Goal: Obtain resource: Download file/media

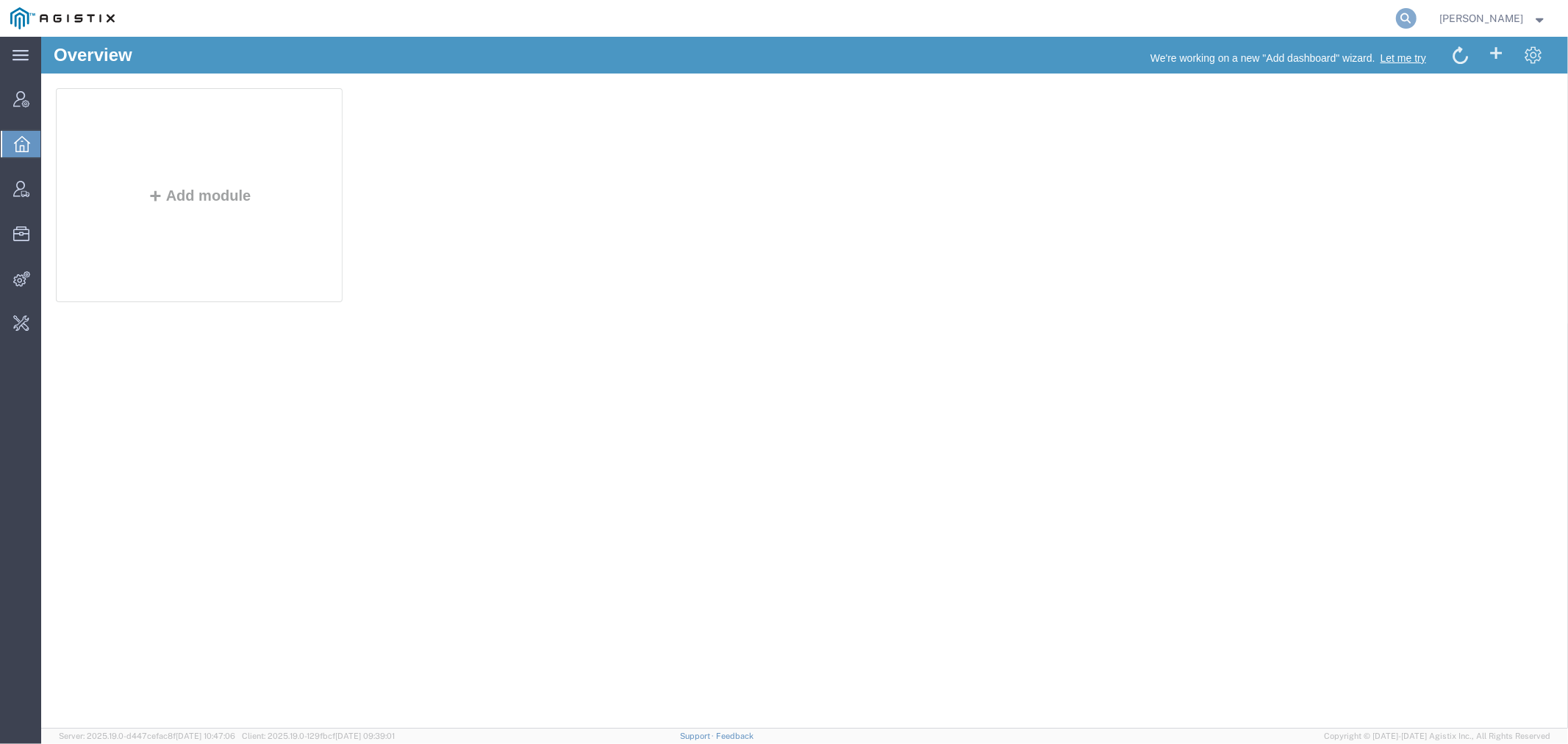
click at [1416, 16] on icon at bounding box center [1406, 19] width 20 height 20
paste input "4969011"
type input "4969011"
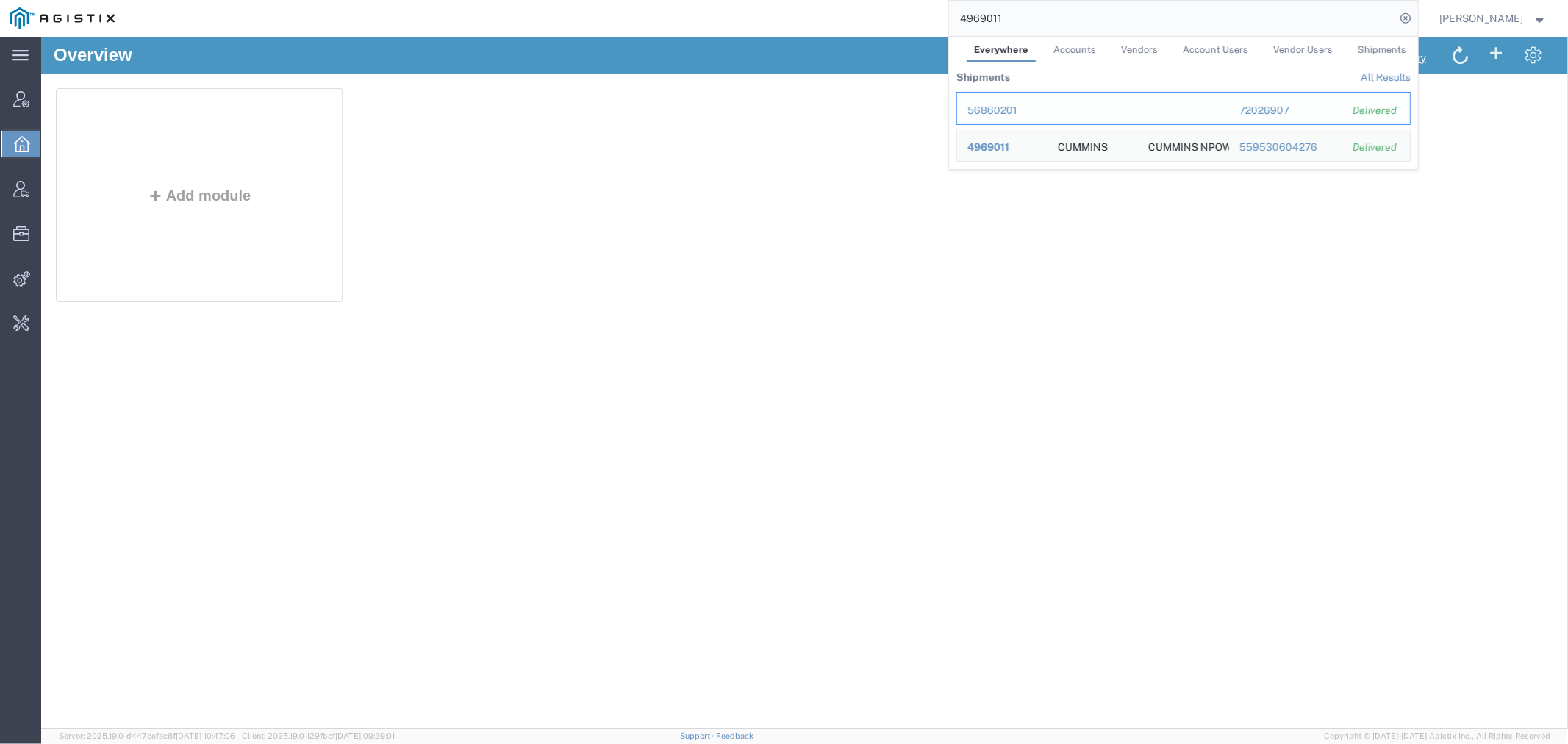
click at [997, 109] on div "56860201" at bounding box center [1001, 110] width 69 height 16
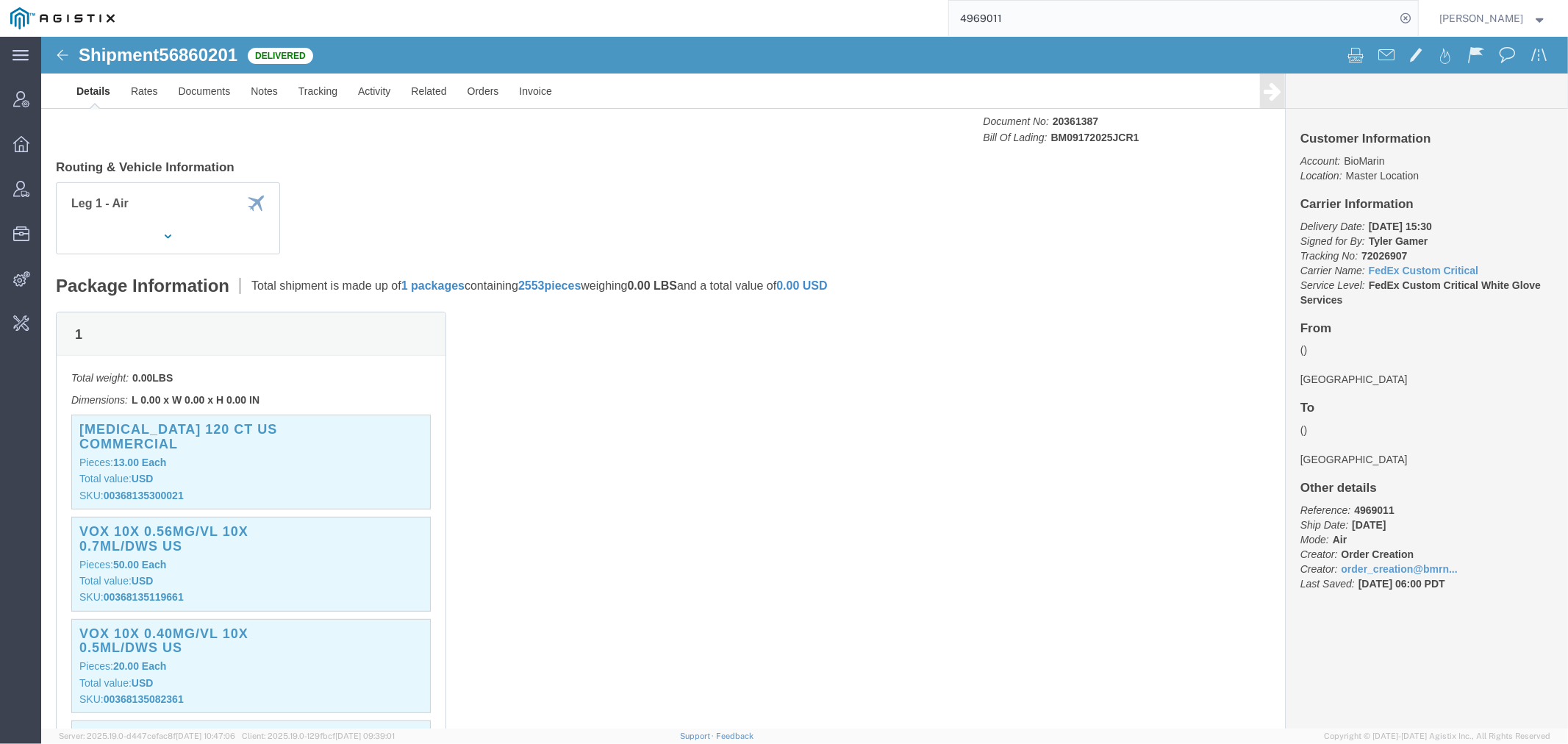
scroll to position [52, 0]
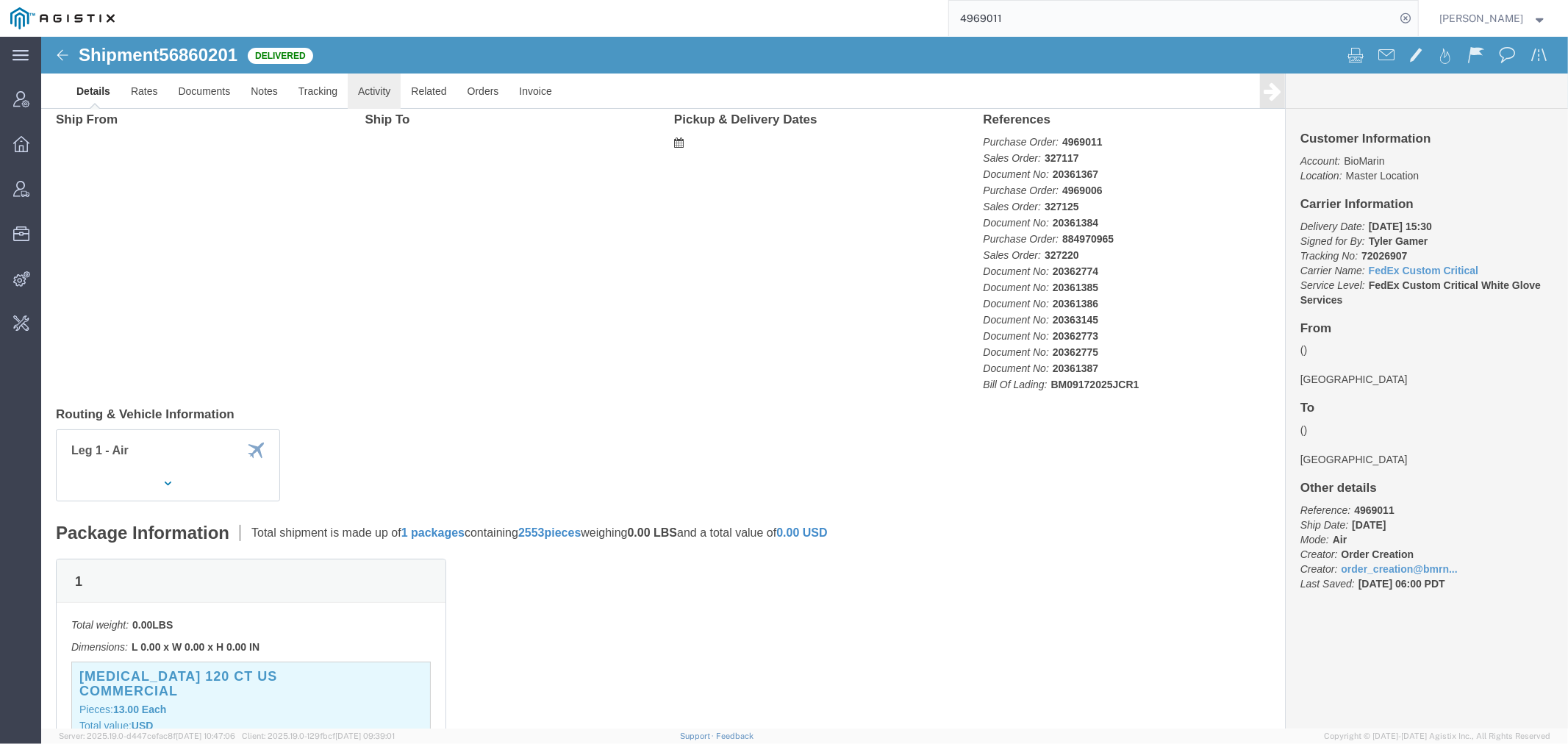
click link "Activity"
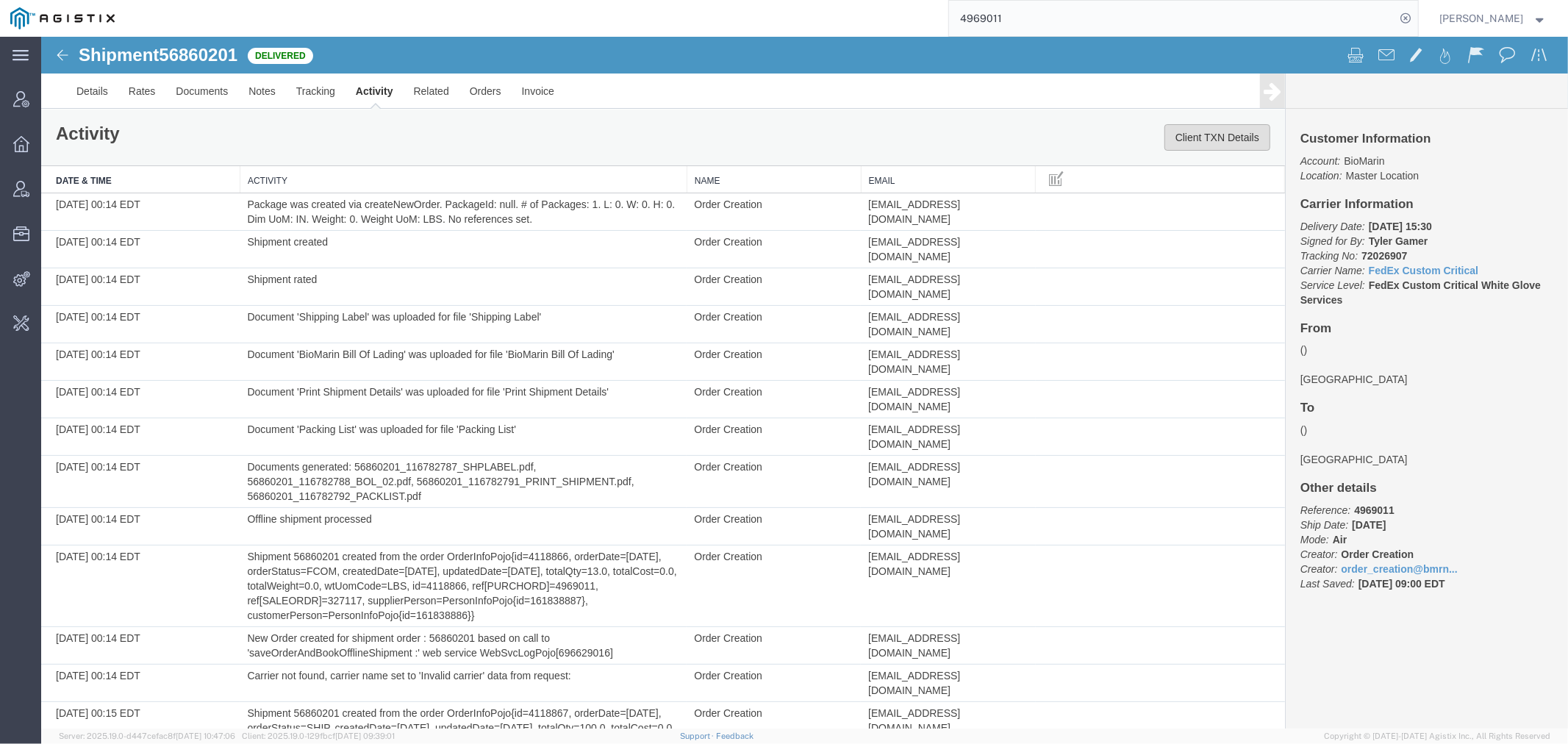
click at [1194, 129] on button "Client TXN Details" at bounding box center [1216, 136] width 105 height 27
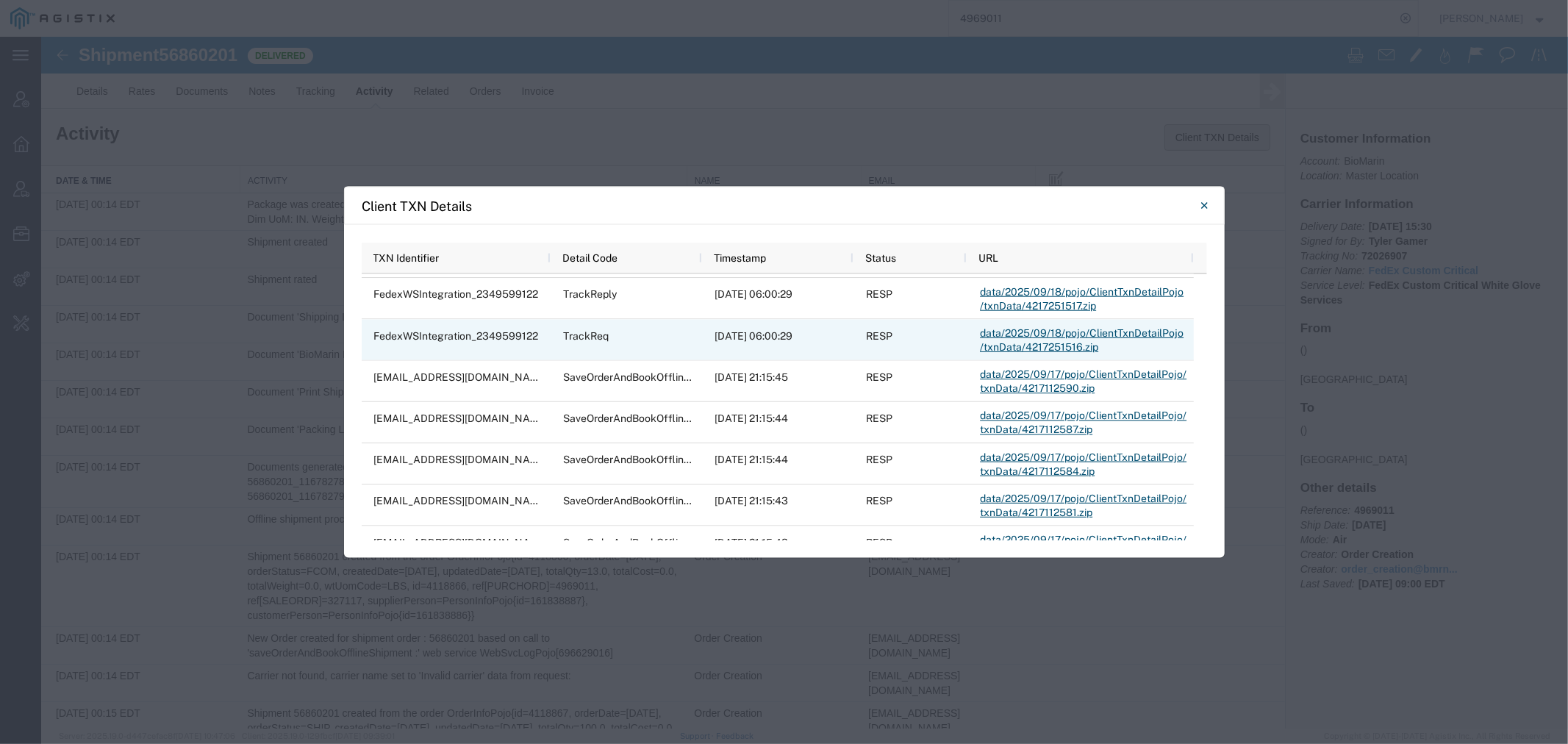
scroll to position [408, 0]
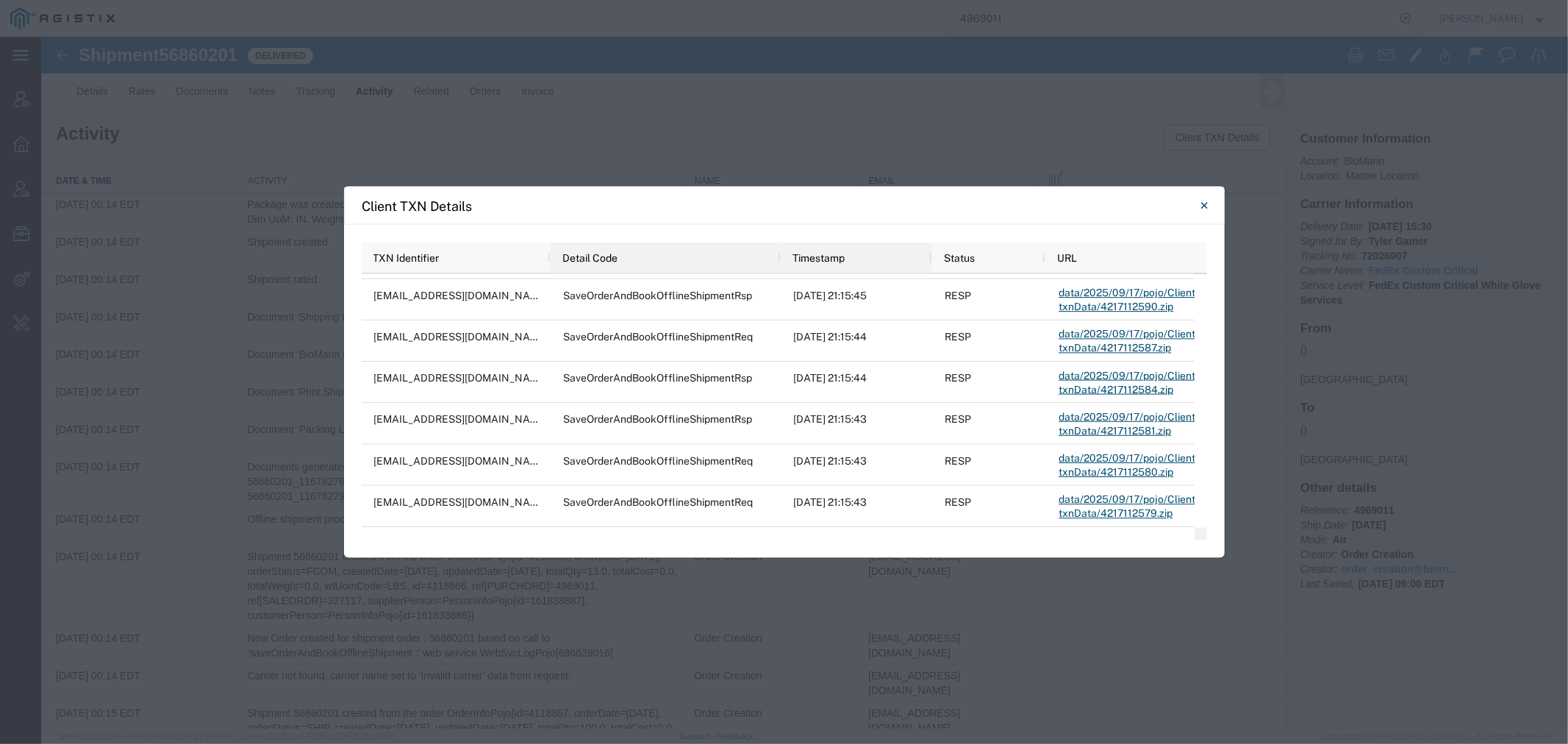
drag, startPoint x: 700, startPoint y: 261, endPoint x: 779, endPoint y: 263, distance: 79.0
click at [779, 263] on div at bounding box center [780, 257] width 6 height 31
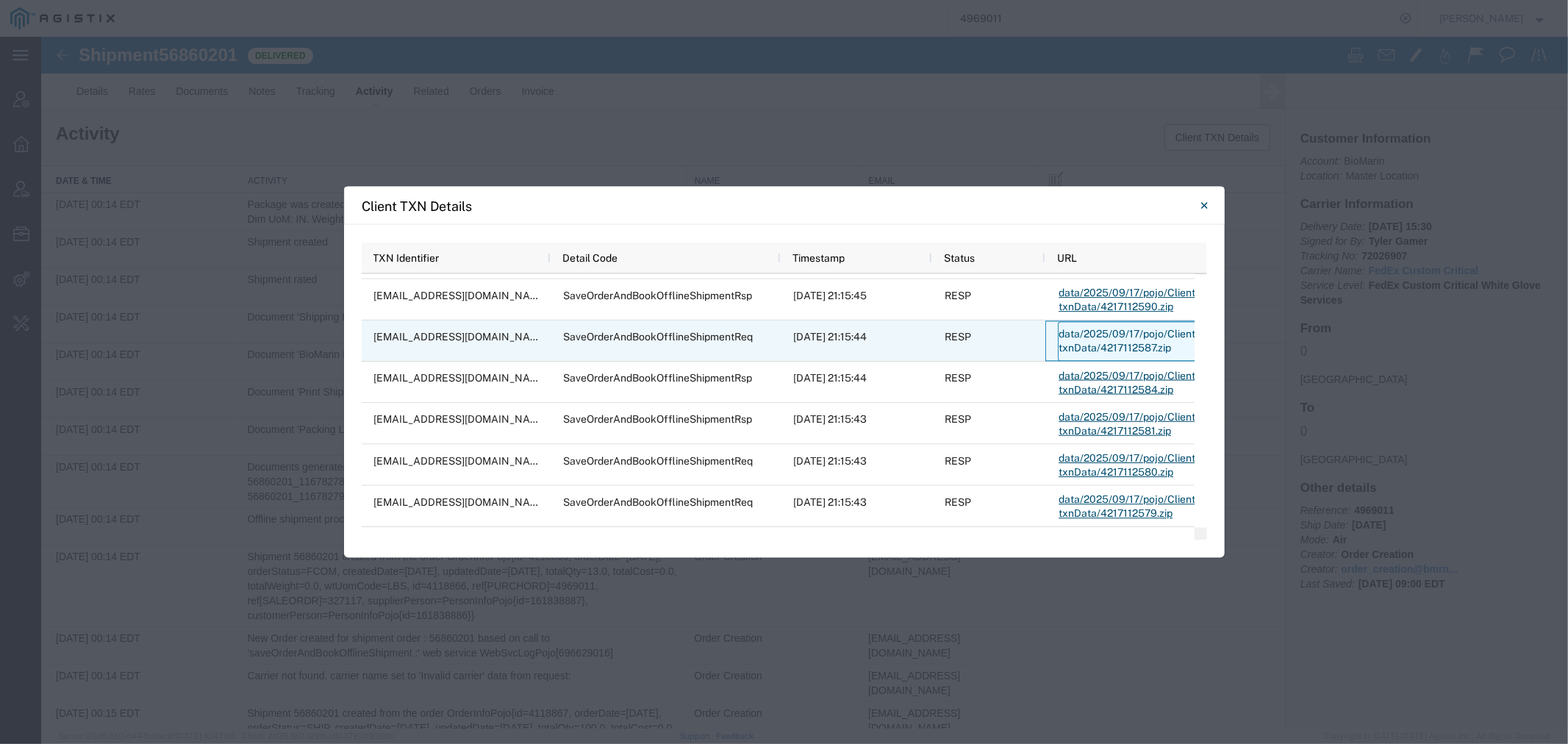
click at [1131, 336] on link "data/2025/09/17/pojo/ClientTxnDetailPojo/txnData/4217112587.zip" at bounding box center [1161, 341] width 208 height 40
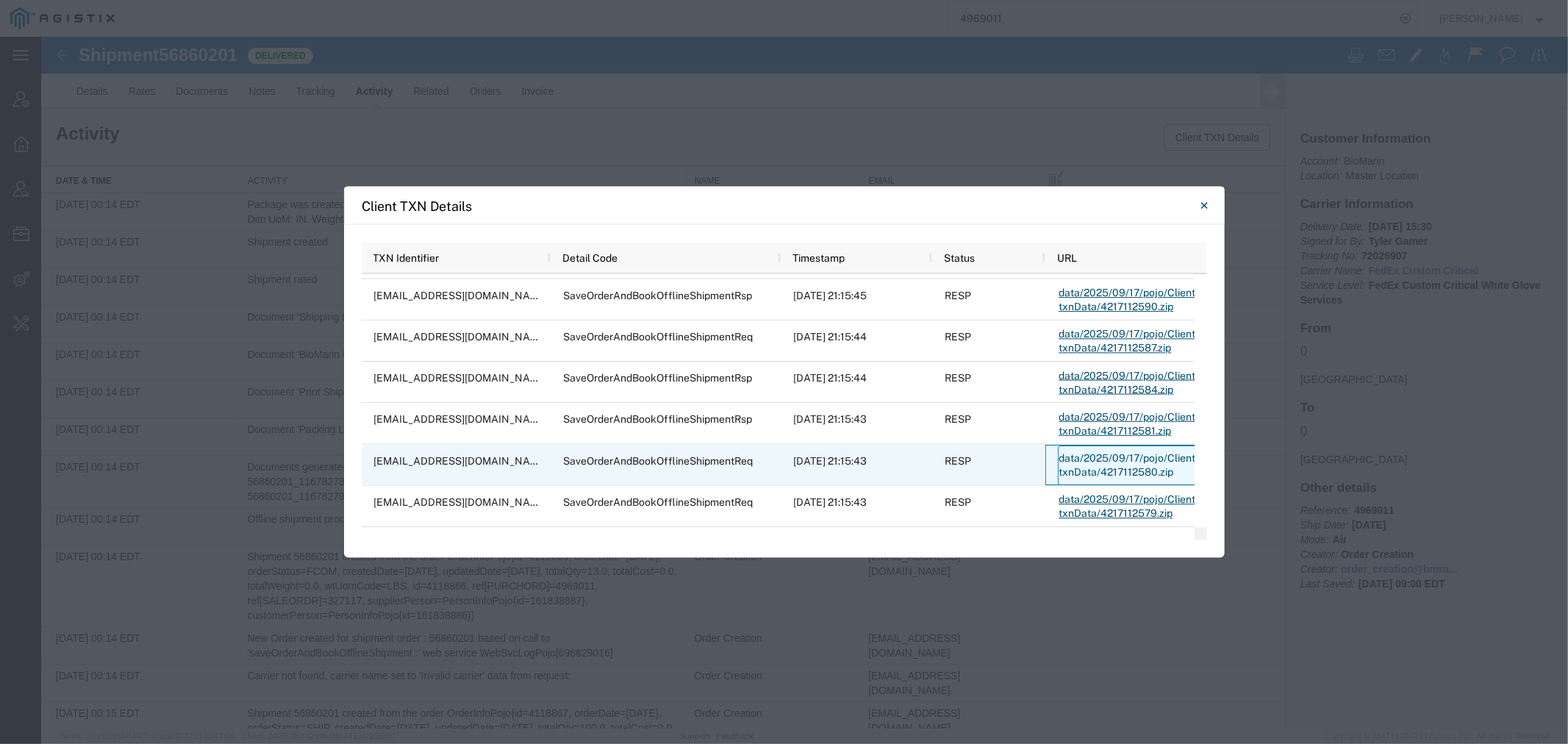
click at [1117, 453] on link "data/2025/09/17/pojo/ClientTxnDetailPojo/txnData/4217112580.zip" at bounding box center [1161, 465] width 208 height 40
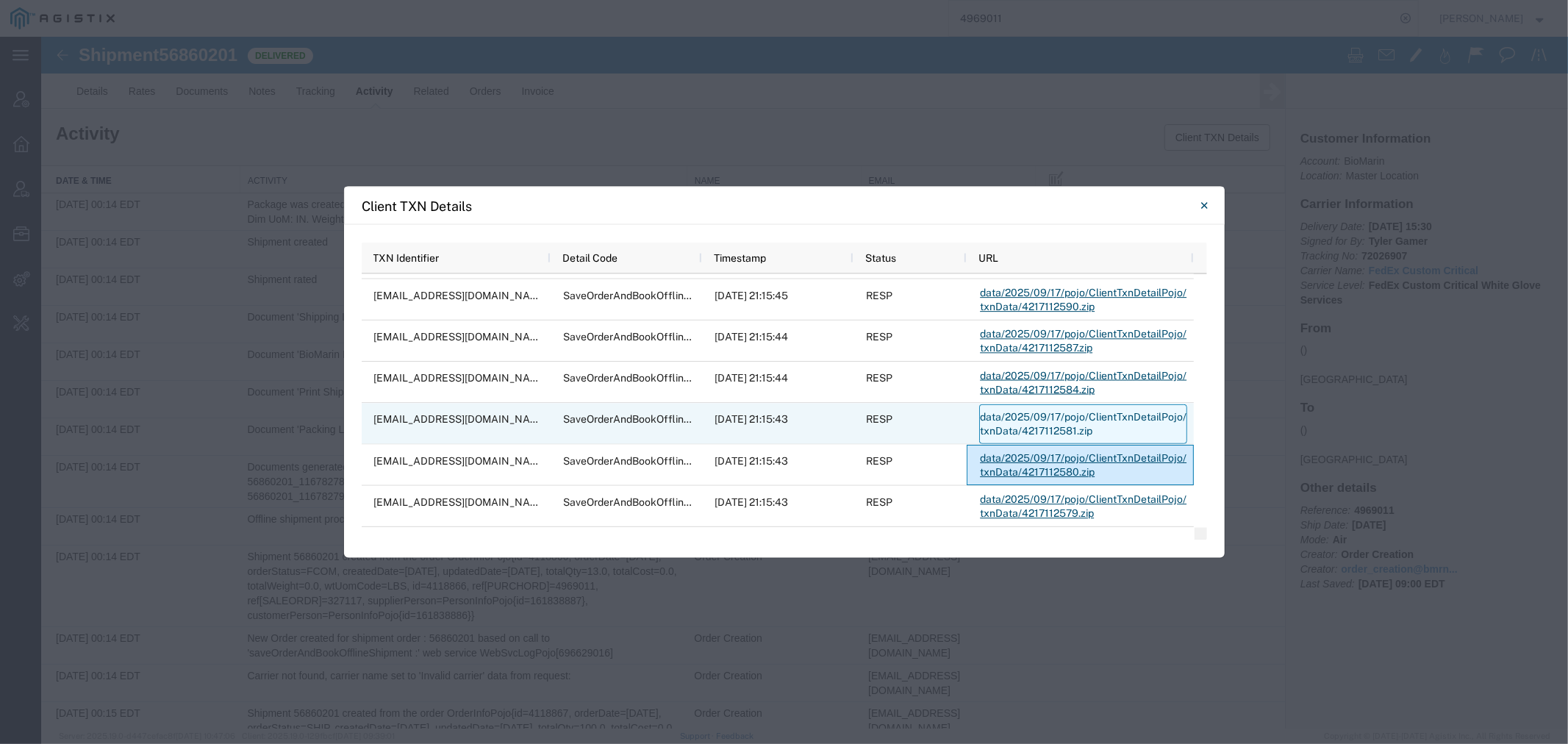
scroll to position [490, 0]
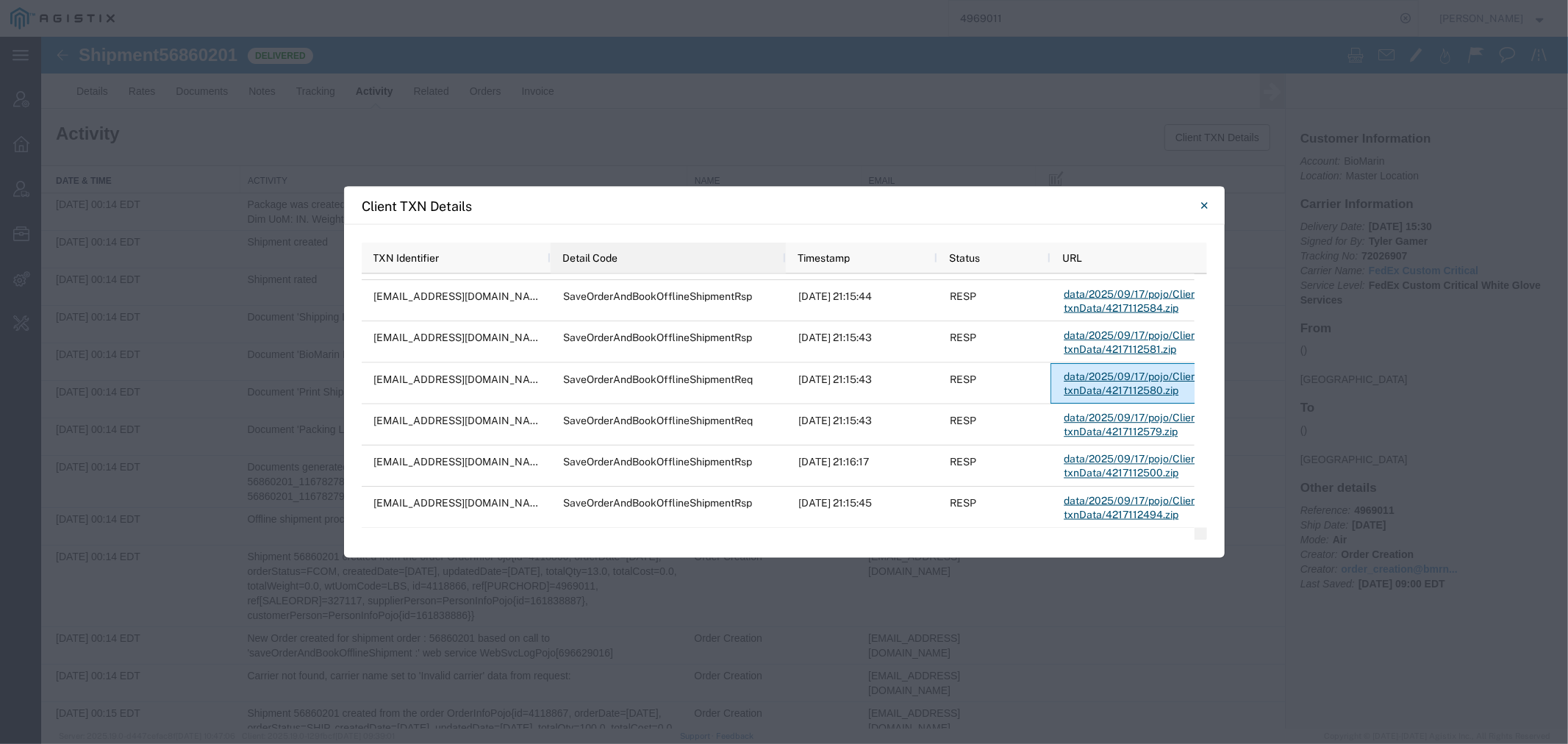
drag, startPoint x: 698, startPoint y: 251, endPoint x: 782, endPoint y: 251, distance: 84.0
click at [782, 251] on div at bounding box center [784, 257] width 6 height 31
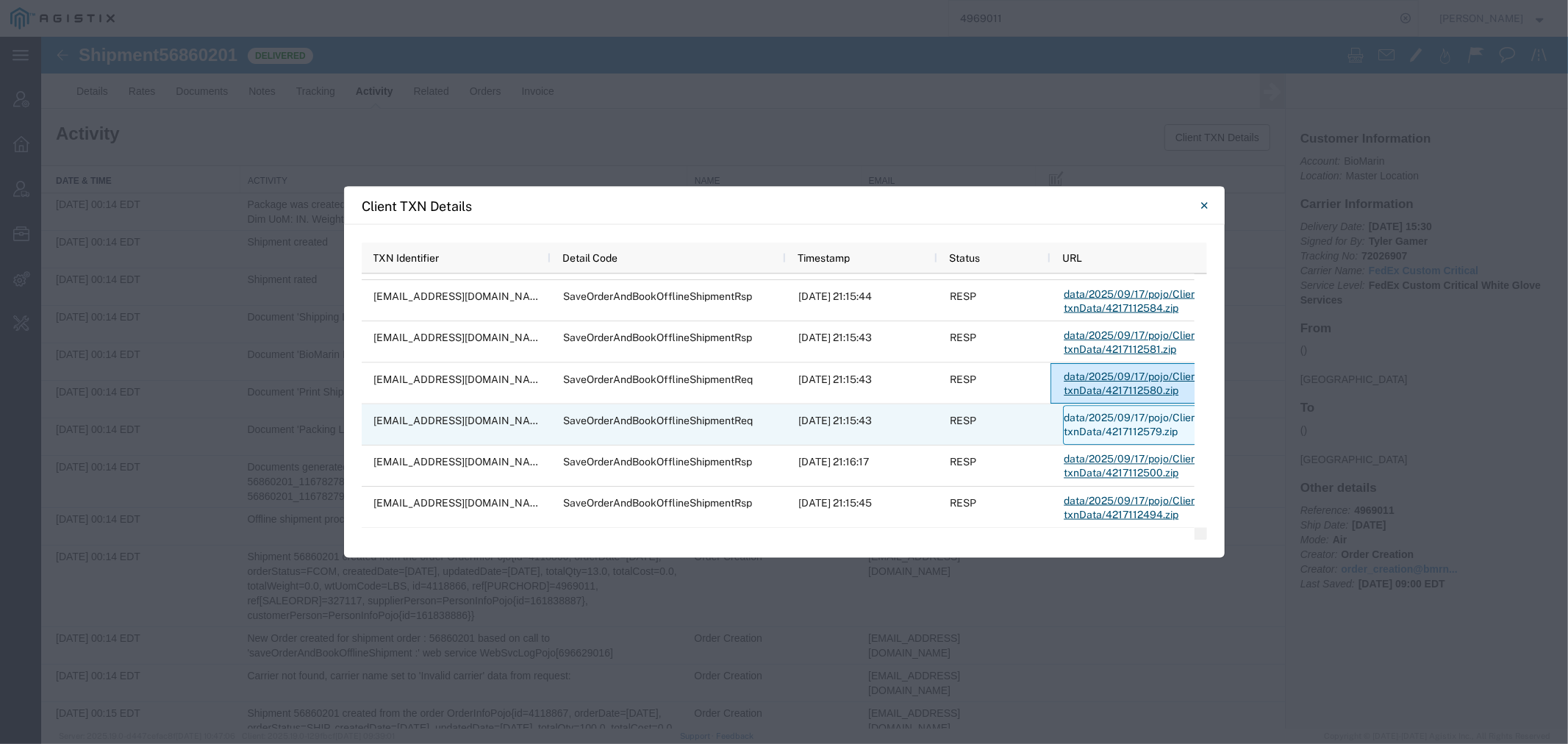
click at [1089, 424] on link "data/2025/09/17/pojo/ClientTxnDetailPojo/txnData/4217112579.zip" at bounding box center [1167, 425] width 208 height 40
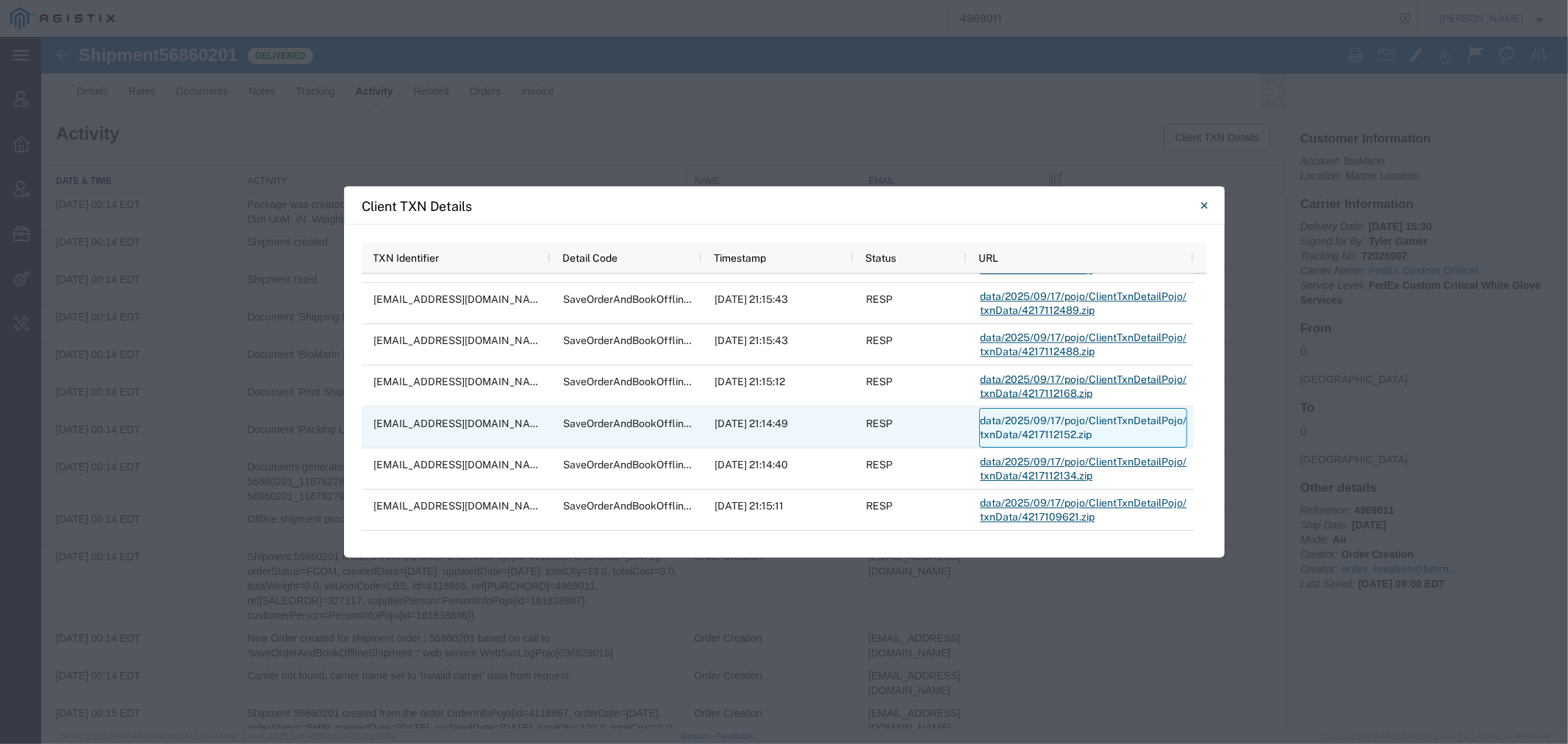
scroll to position [891, 0]
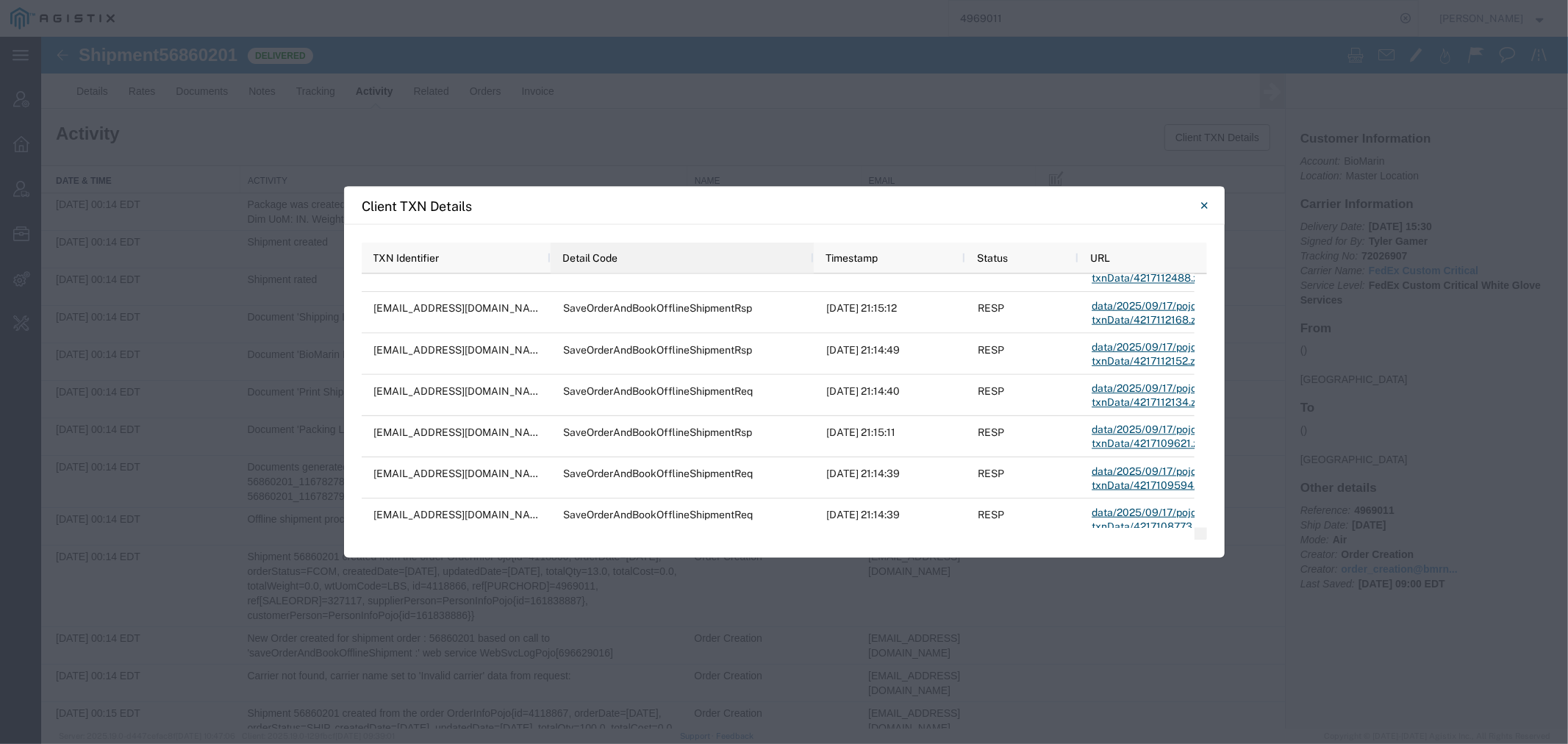
drag, startPoint x: 699, startPoint y: 254, endPoint x: 811, endPoint y: 254, distance: 112.0
click at [811, 254] on div at bounding box center [812, 257] width 6 height 31
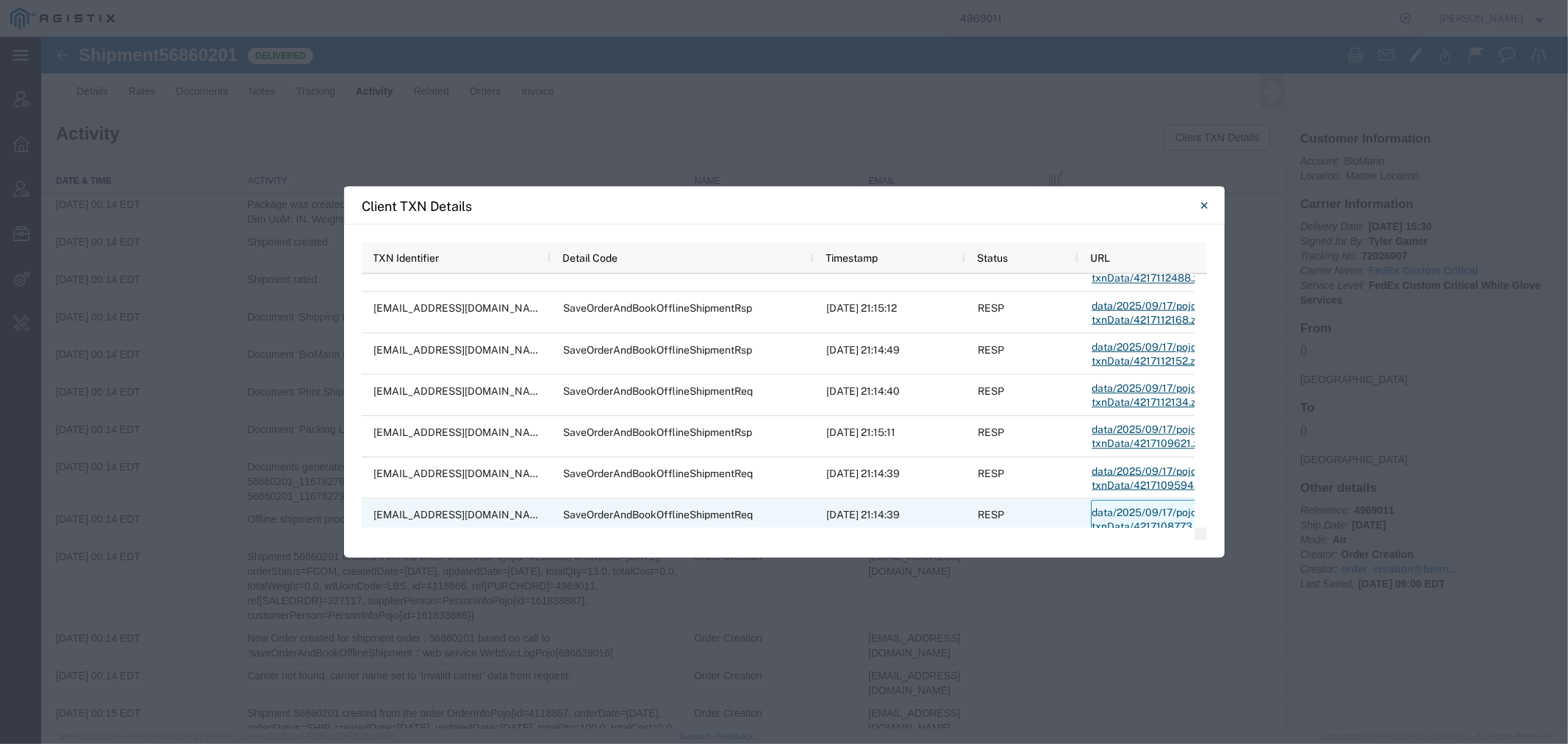
click at [1127, 504] on link "data/2025/09/17/pojo/ClientTxnDetailPojo/txnData/4217108773.zip" at bounding box center [1194, 519] width 208 height 40
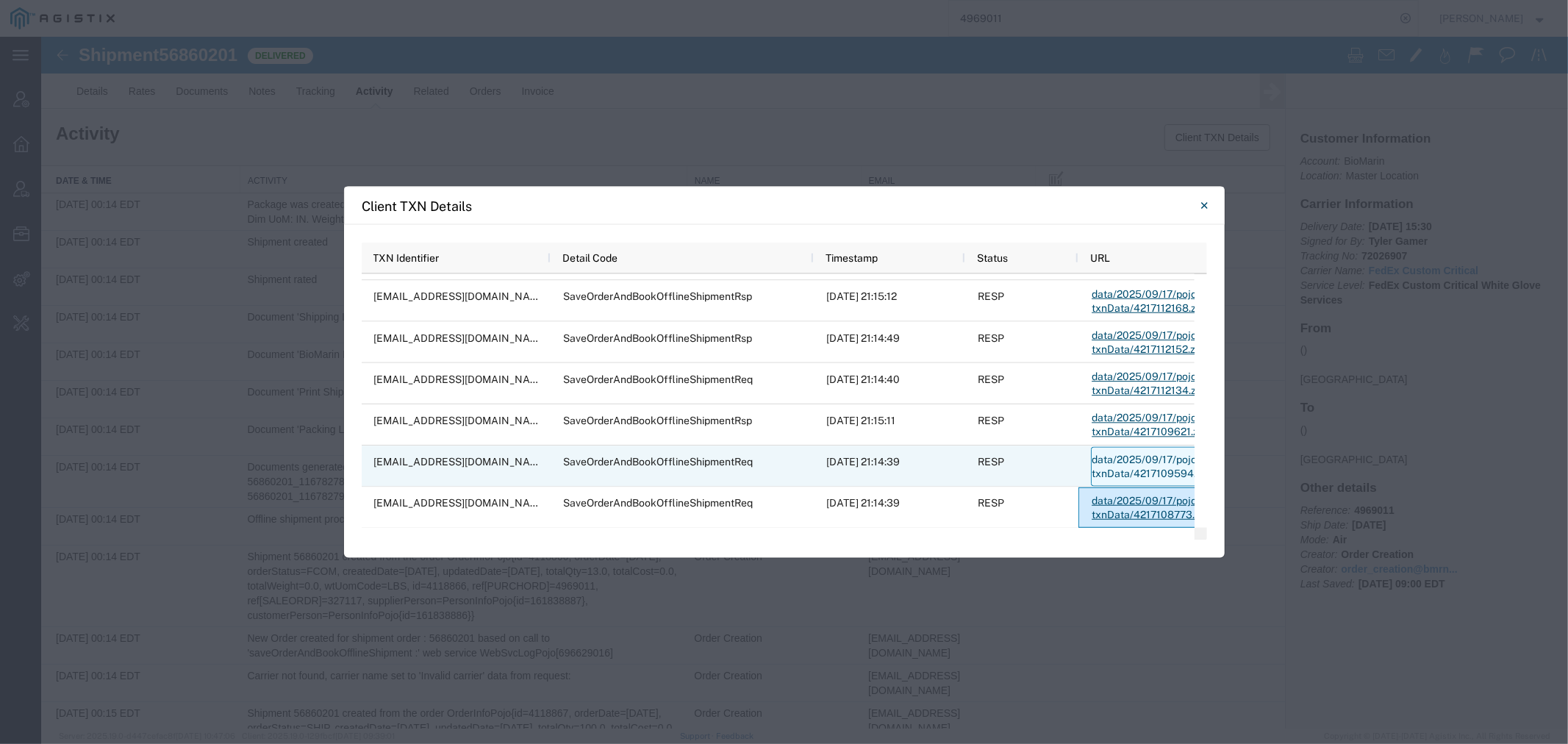
click at [1122, 453] on link "data/2025/09/17/pojo/ClientTxnDetailPojo/txnData/4217109594.zip" at bounding box center [1194, 465] width 208 height 40
